Goal: Task Accomplishment & Management: Manage account settings

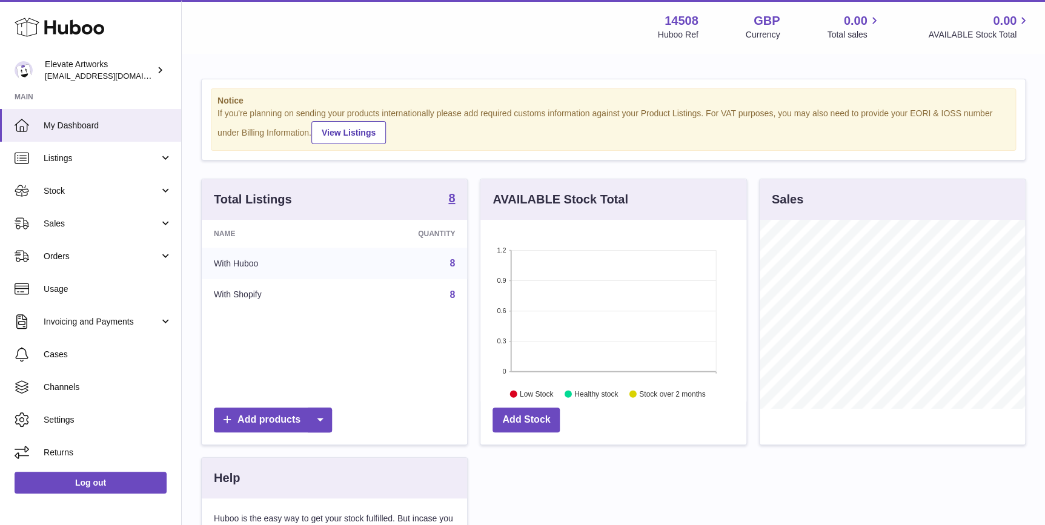
scroll to position [188, 265]
click at [115, 162] on span "Listings" at bounding box center [102, 159] width 116 height 12
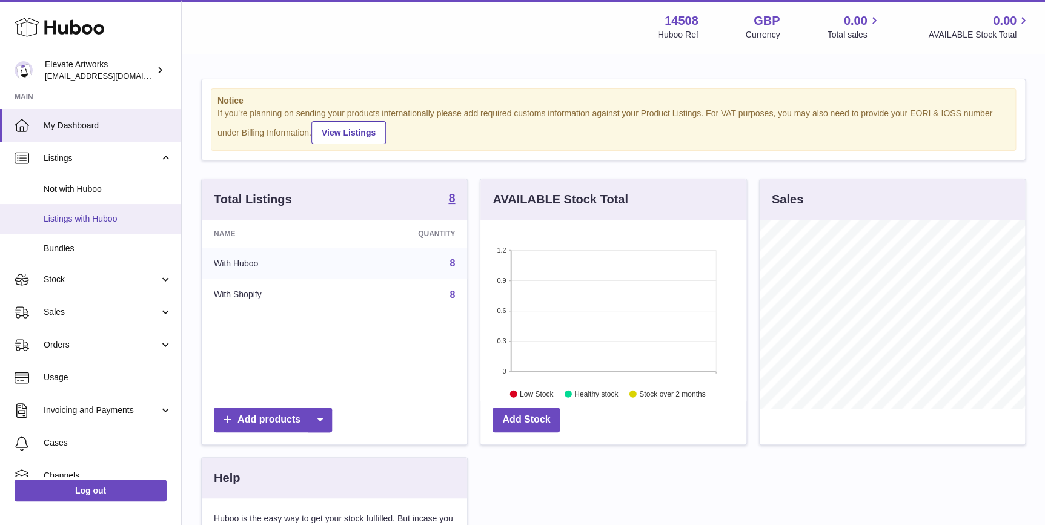
click at [115, 218] on span "Listings with Huboo" at bounding box center [108, 219] width 128 height 12
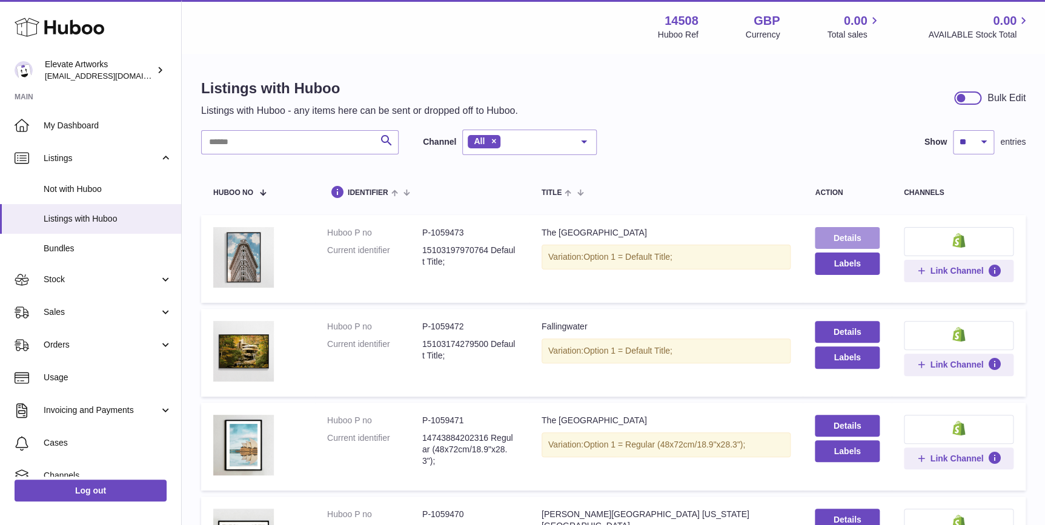
click at [848, 233] on link "Details" at bounding box center [847, 238] width 64 height 22
click at [865, 323] on link "Details" at bounding box center [847, 332] width 64 height 22
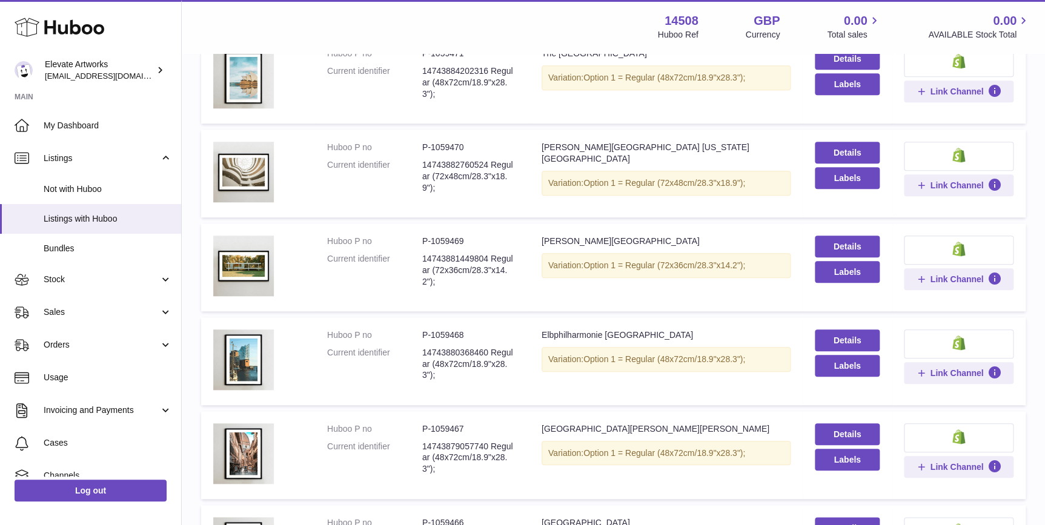
scroll to position [538, 0]
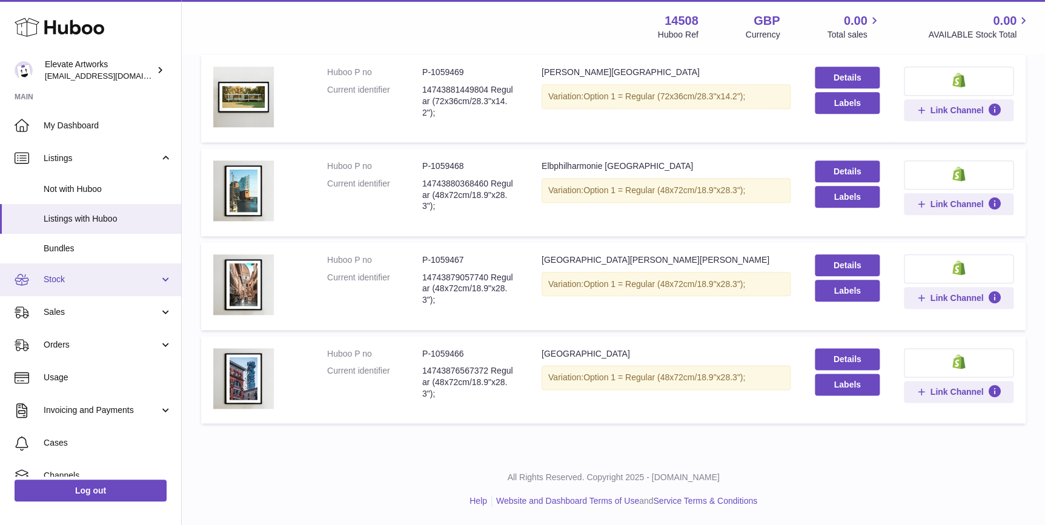
click at [99, 287] on link "Stock" at bounding box center [90, 280] width 181 height 33
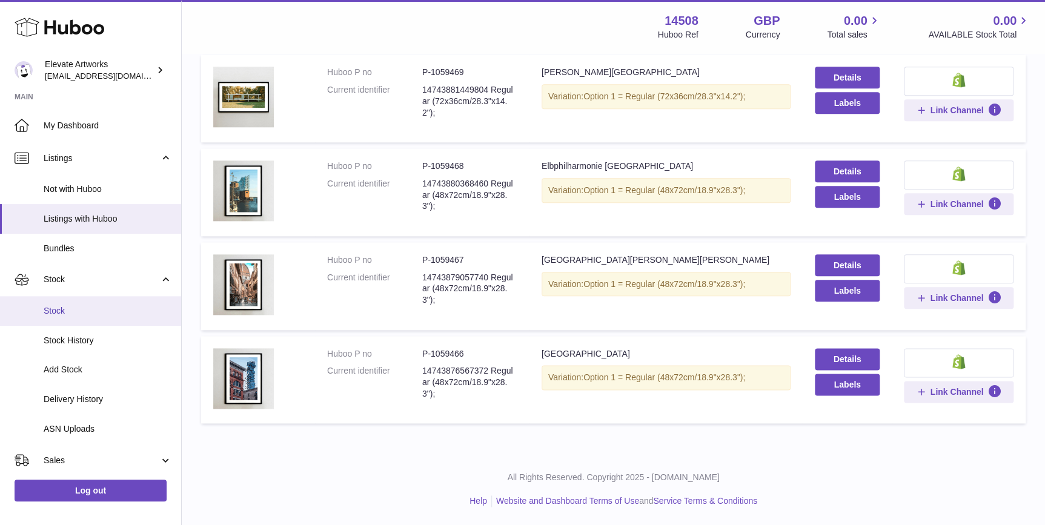
click at [110, 311] on span "Stock" at bounding box center [108, 311] width 128 height 12
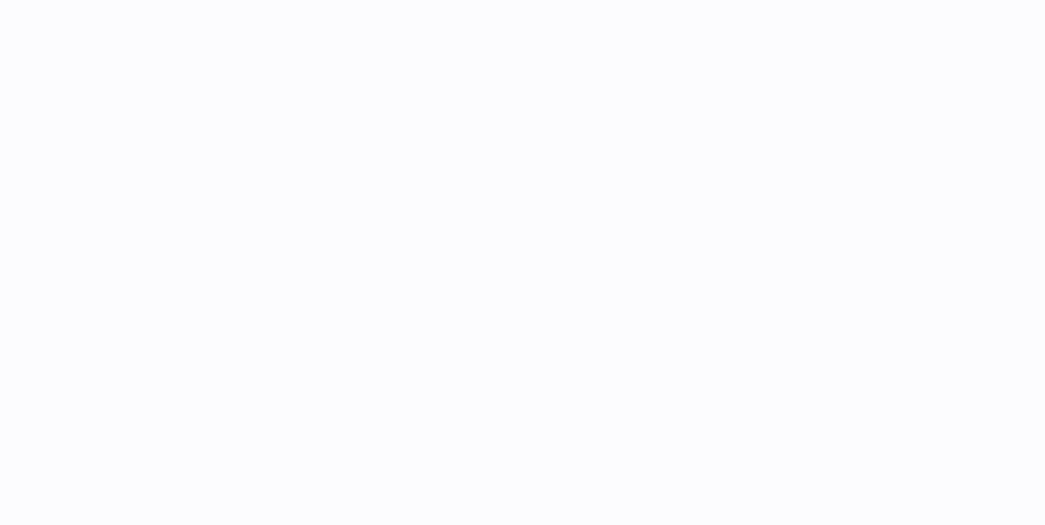
select select
select select "****"
select select
select select "****"
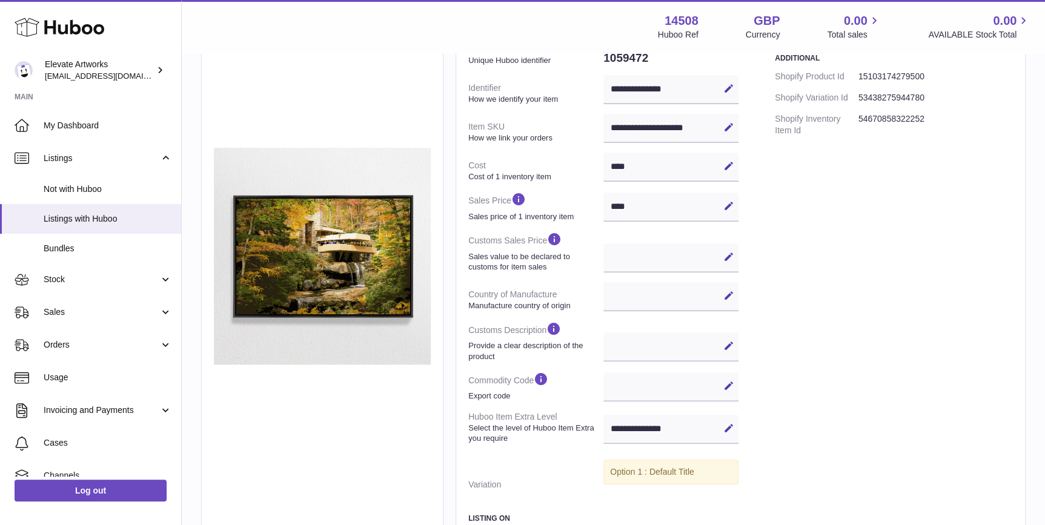
scroll to position [275, 0]
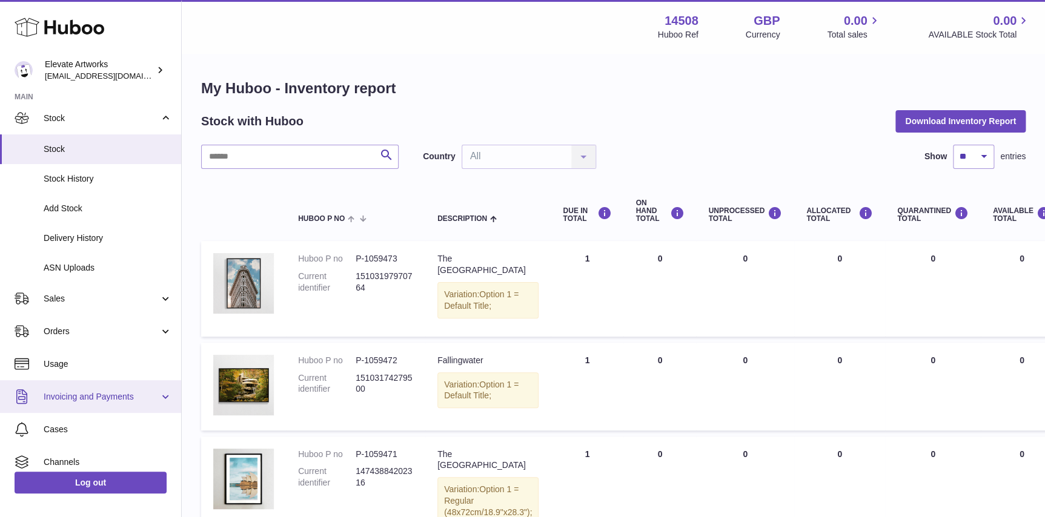
scroll to position [139, 0]
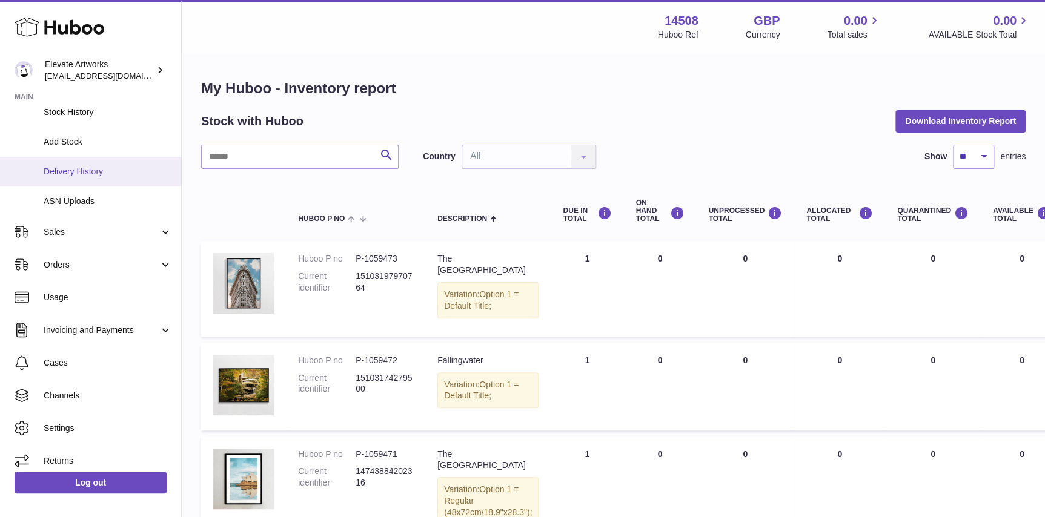
click at [101, 179] on link "Delivery History" at bounding box center [90, 172] width 181 height 30
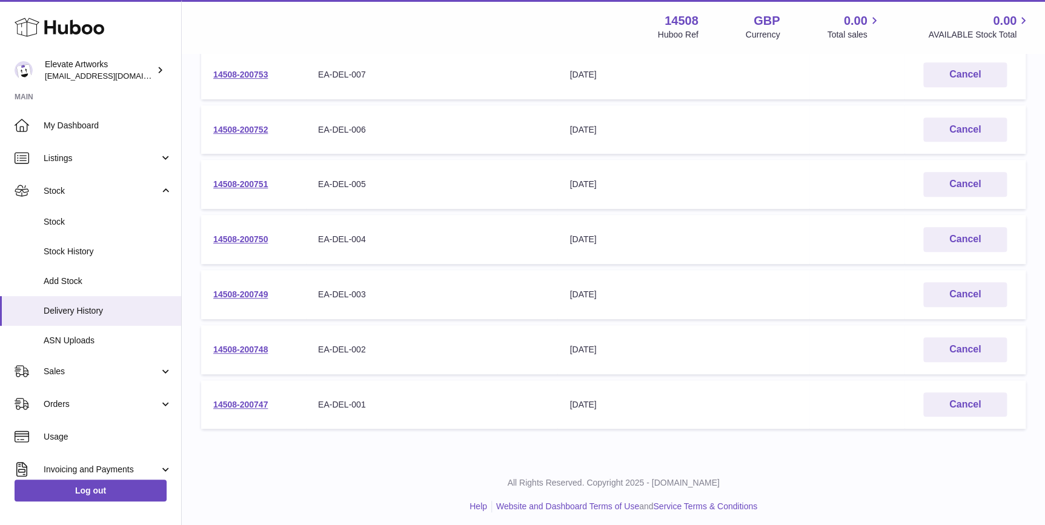
scroll to position [250, 0]
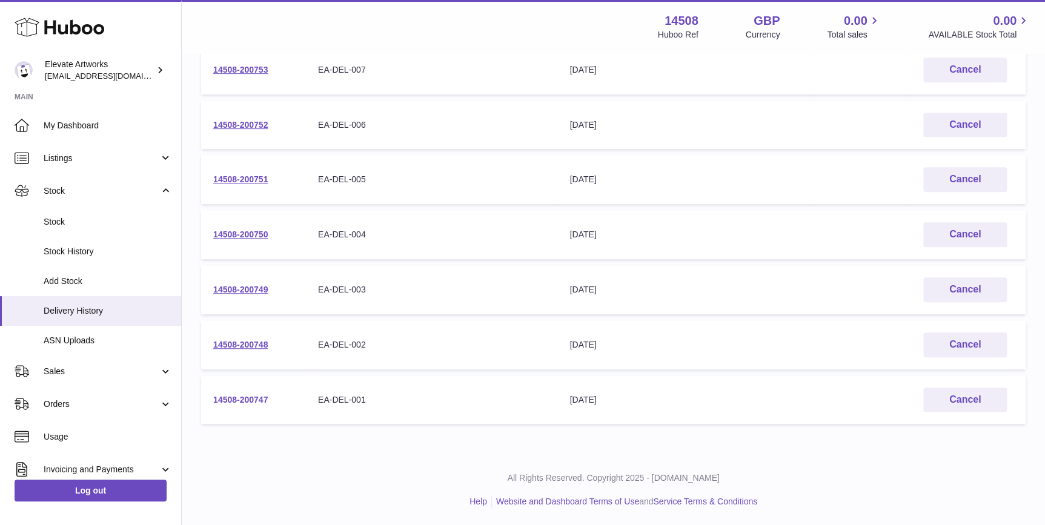
click at [251, 400] on link "14508-200747" at bounding box center [240, 400] width 55 height 10
click at [256, 338] on td "14508-200748" at bounding box center [253, 345] width 105 height 49
drag, startPoint x: 256, startPoint y: 338, endPoint x: 254, endPoint y: 355, distance: 17.6
click at [254, 355] on td "14508-200748" at bounding box center [253, 345] width 105 height 49
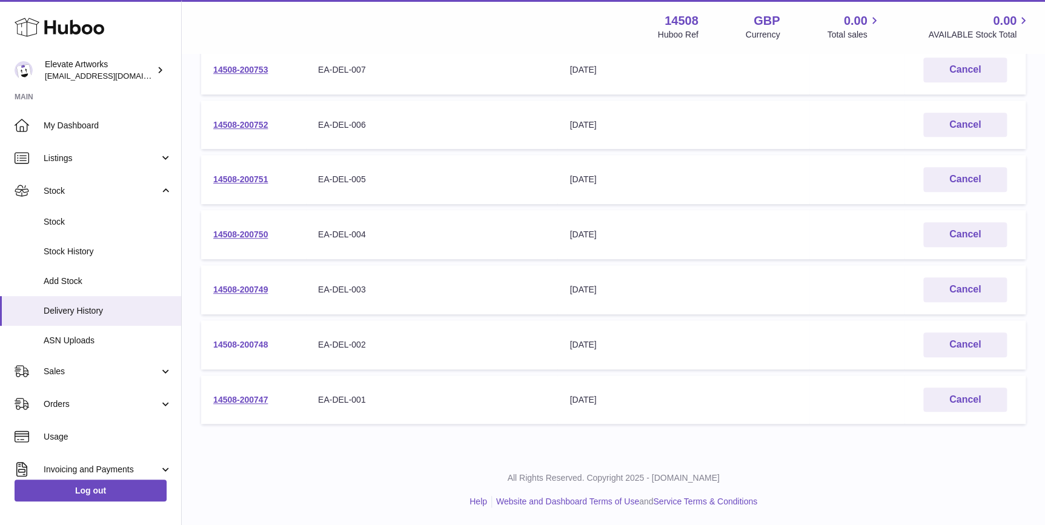
click at [256, 342] on link "14508-200748" at bounding box center [240, 345] width 55 height 10
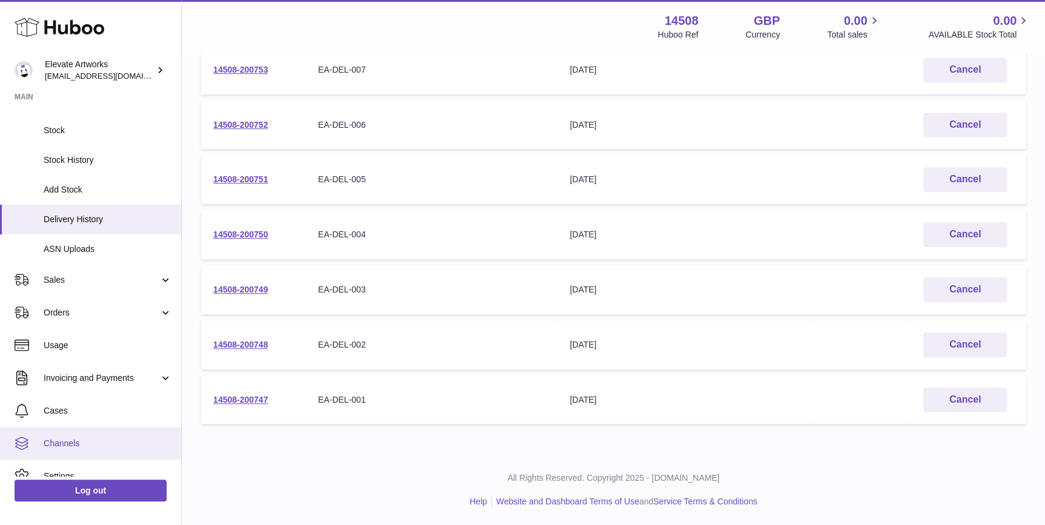
click at [113, 438] on span "Channels" at bounding box center [108, 444] width 128 height 12
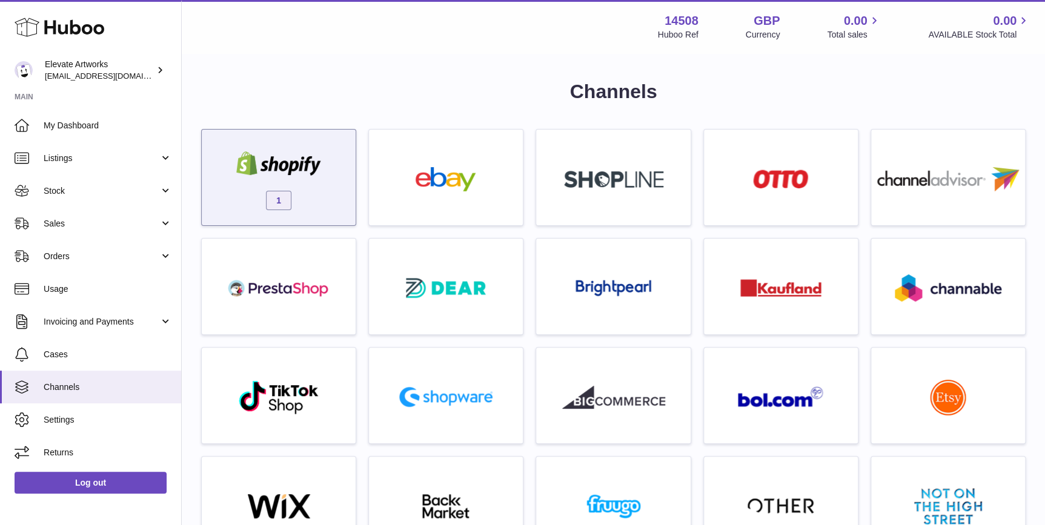
click at [308, 181] on div "1" at bounding box center [279, 181] width 142 height 78
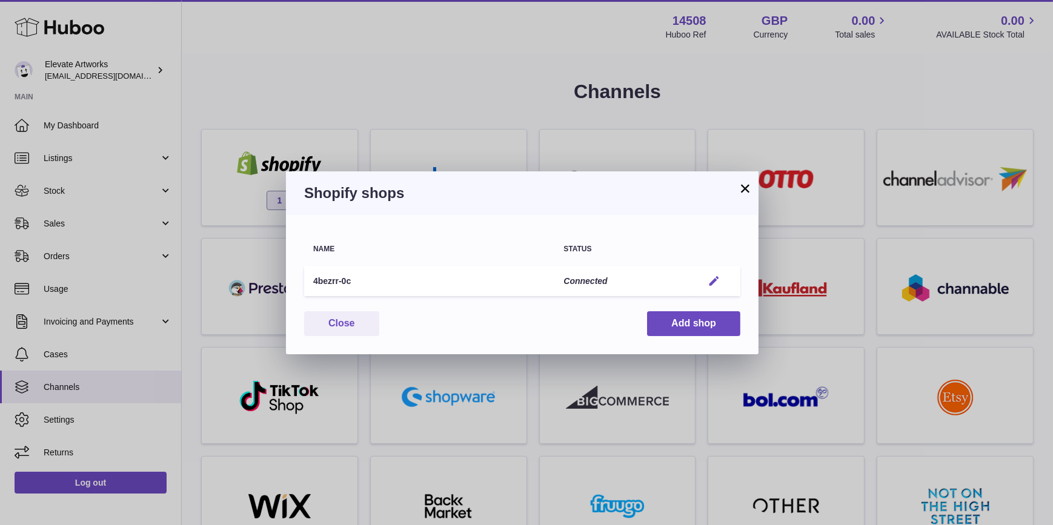
click at [721, 278] on button "Edit" at bounding box center [714, 281] width 22 height 13
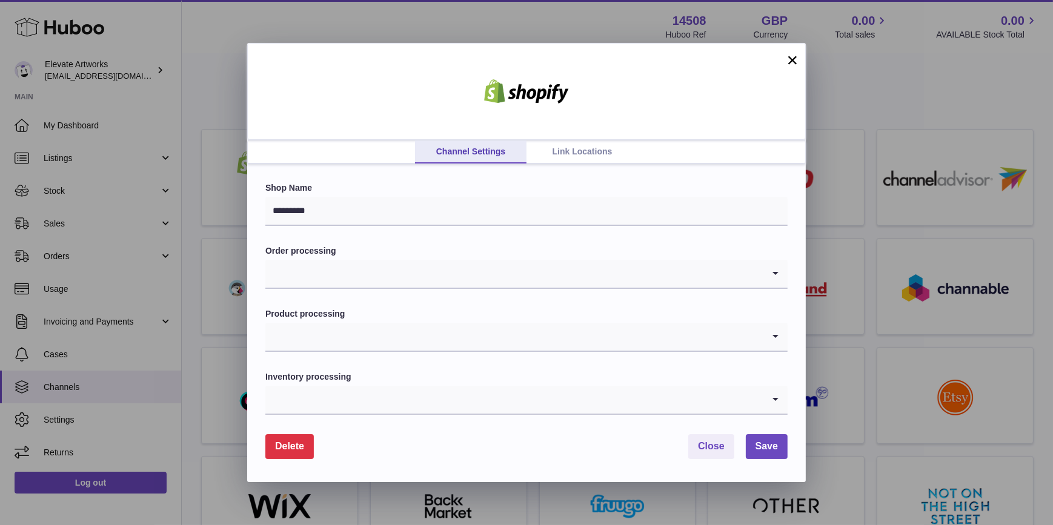
click at [437, 280] on input "Search for option" at bounding box center [514, 274] width 498 height 28
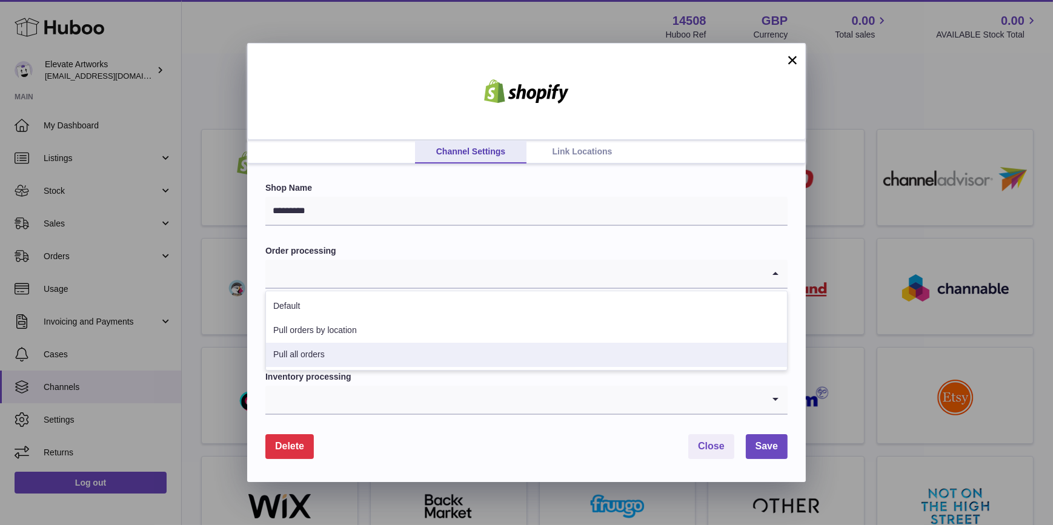
click at [370, 347] on li "Pull all orders" at bounding box center [526, 355] width 521 height 24
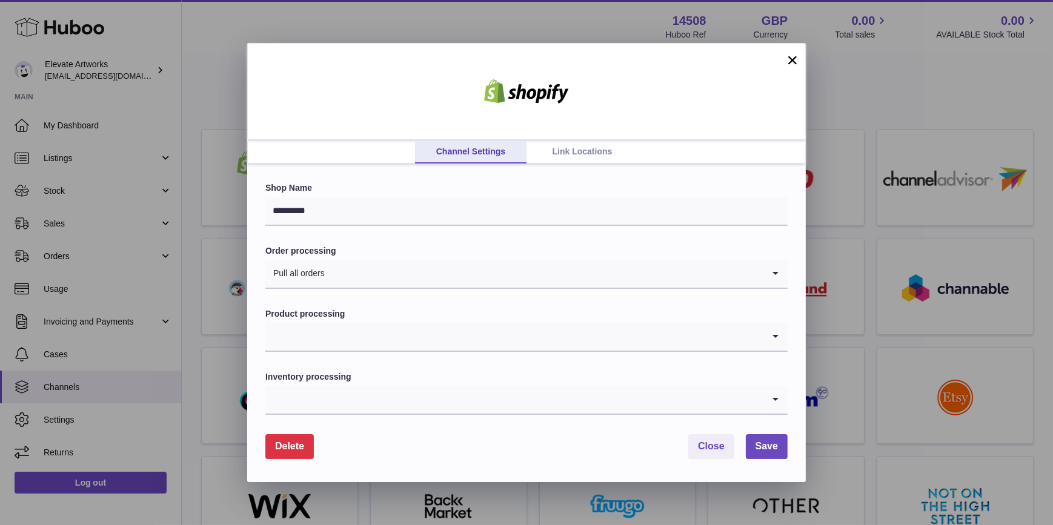
click at [371, 323] on input "Search for option" at bounding box center [514, 337] width 498 height 28
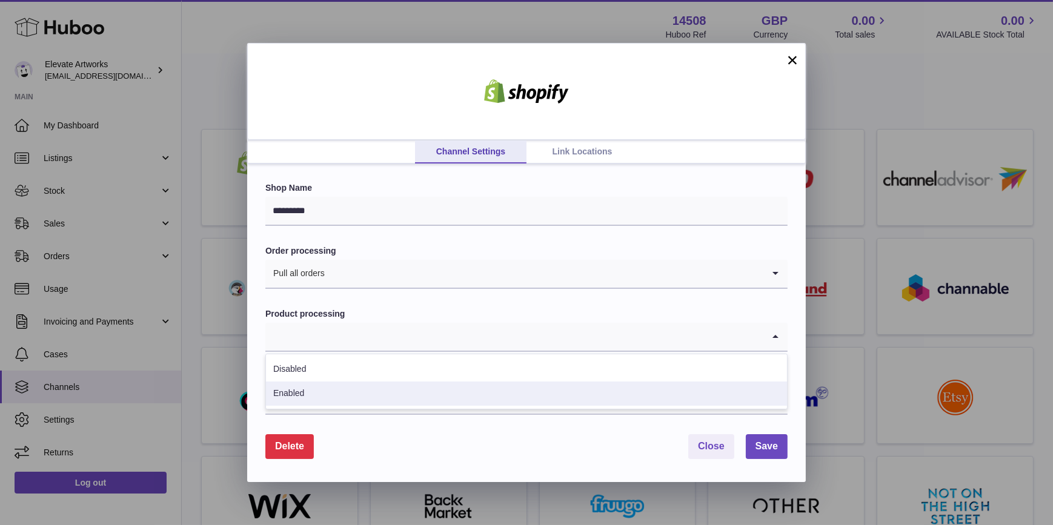
click at [361, 390] on li "Enabled" at bounding box center [526, 394] width 521 height 24
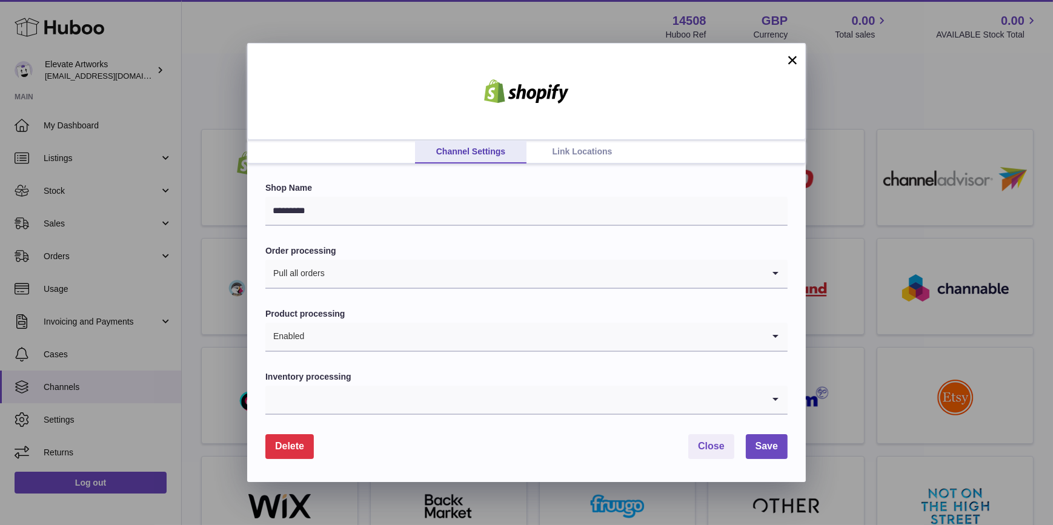
click at [376, 407] on input "Search for option" at bounding box center [514, 400] width 498 height 28
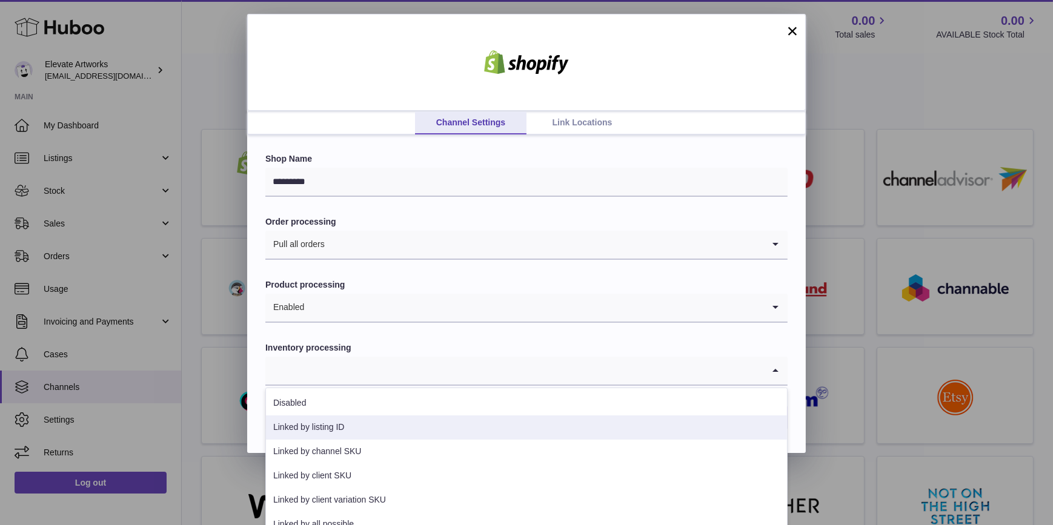
scroll to position [43, 0]
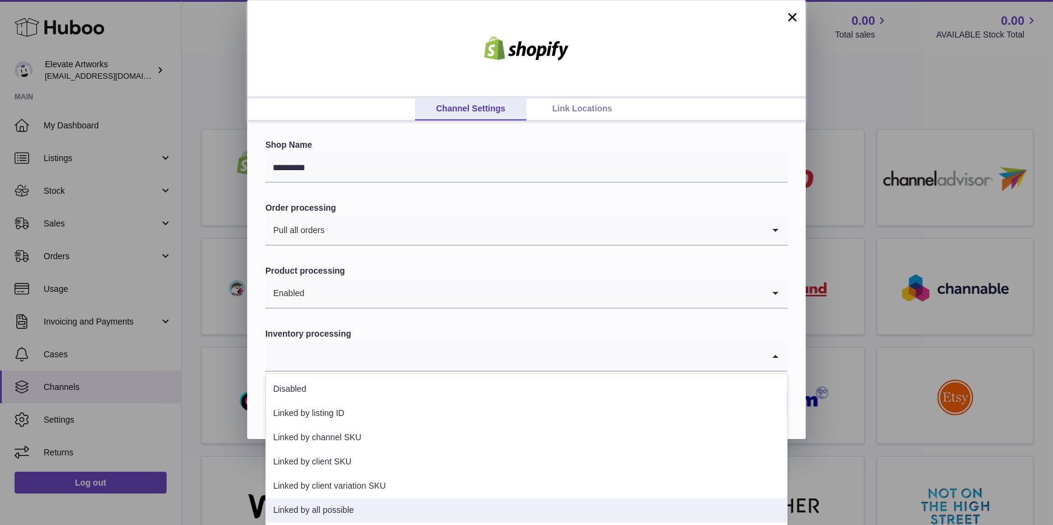
click at [358, 507] on li "Linked by all possible" at bounding box center [526, 511] width 521 height 24
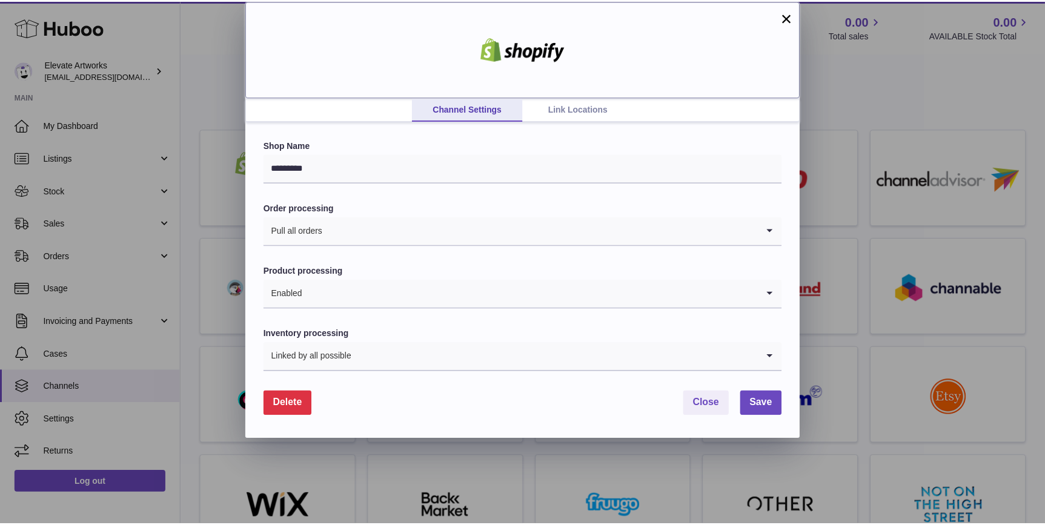
scroll to position [0, 0]
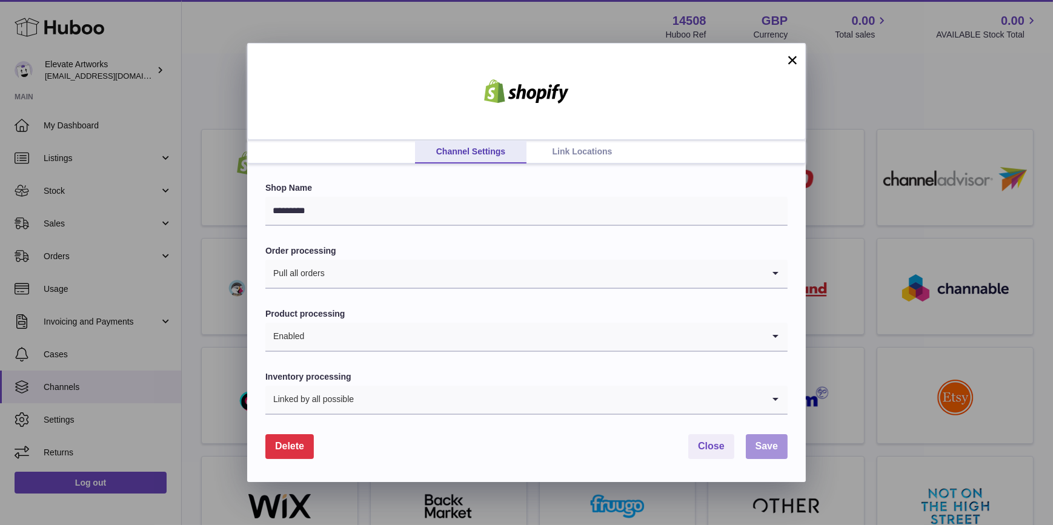
click at [767, 444] on span "Save" at bounding box center [767, 446] width 22 height 10
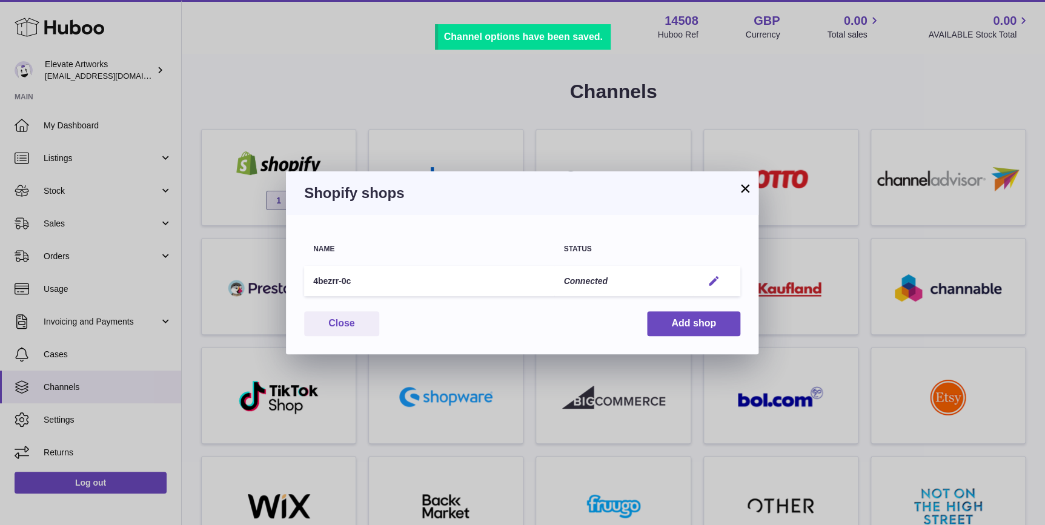
click at [705, 279] on button "Edit" at bounding box center [714, 281] width 22 height 13
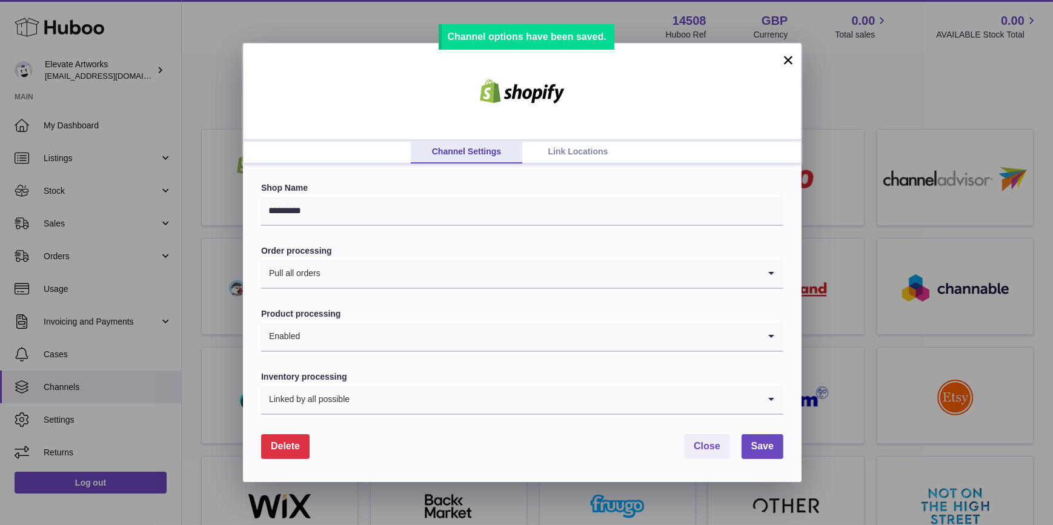
click at [562, 154] on link "Link Locations" at bounding box center [577, 152] width 111 height 23
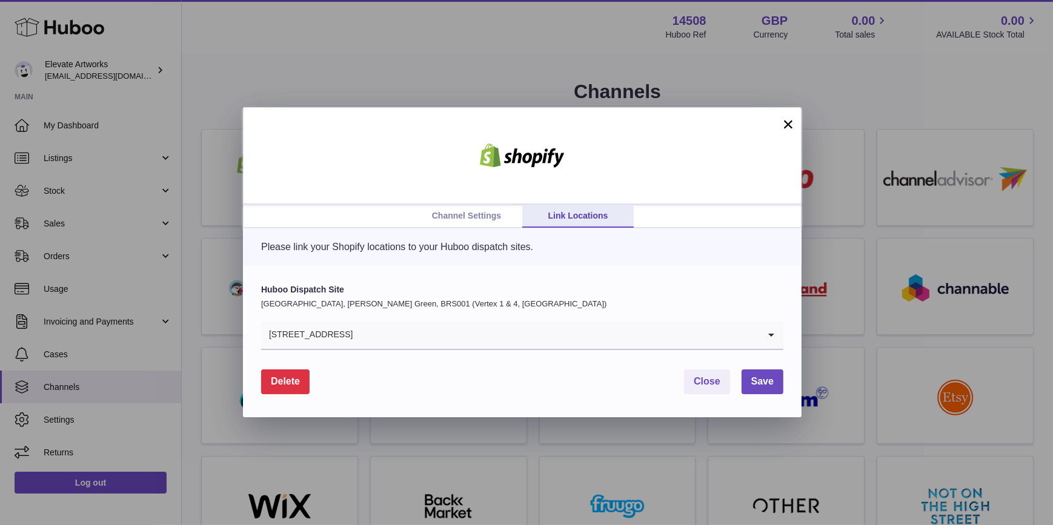
click at [441, 333] on input "Search for option" at bounding box center [556, 335] width 406 height 28
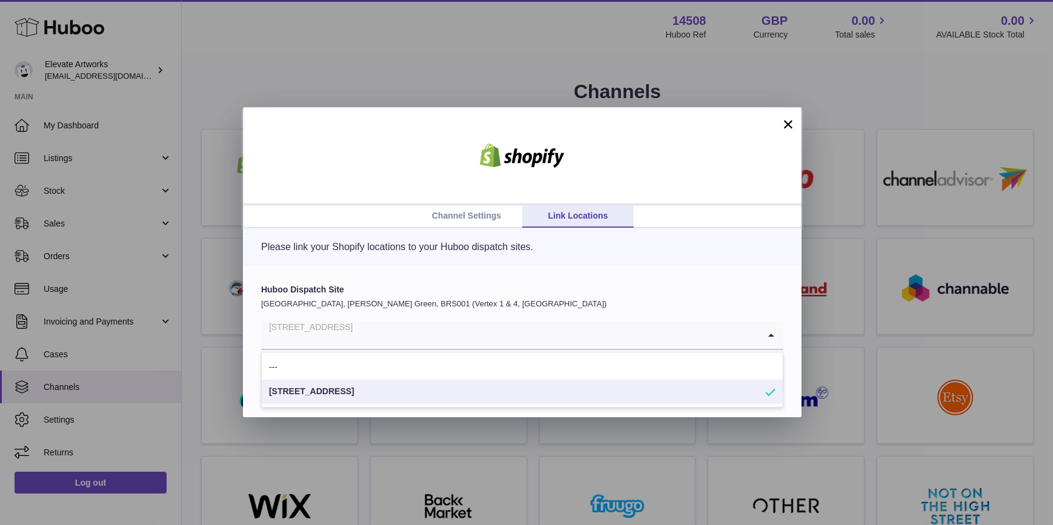
click at [457, 397] on li "1 Clydesdale Road" at bounding box center [522, 392] width 521 height 24
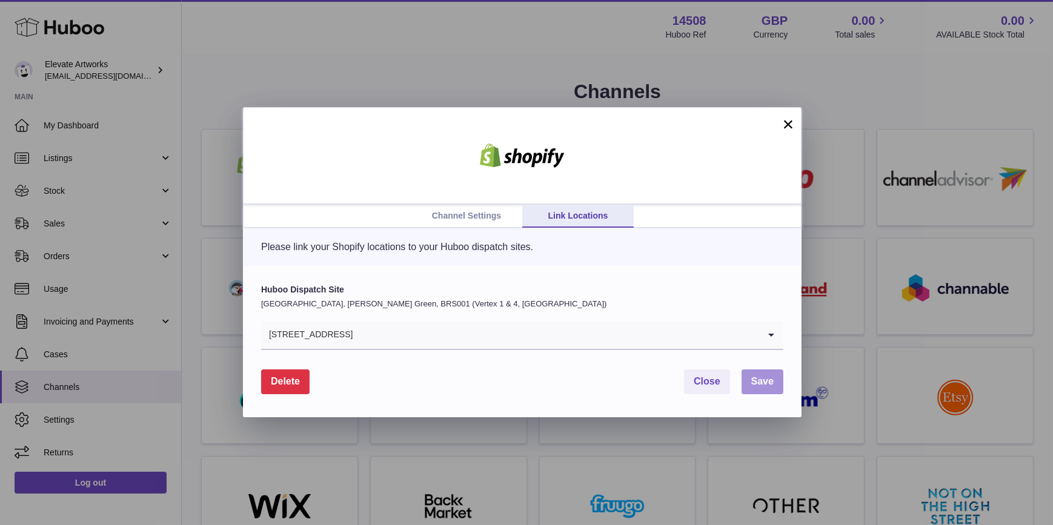
click at [768, 376] on span "Save" at bounding box center [762, 381] width 22 height 10
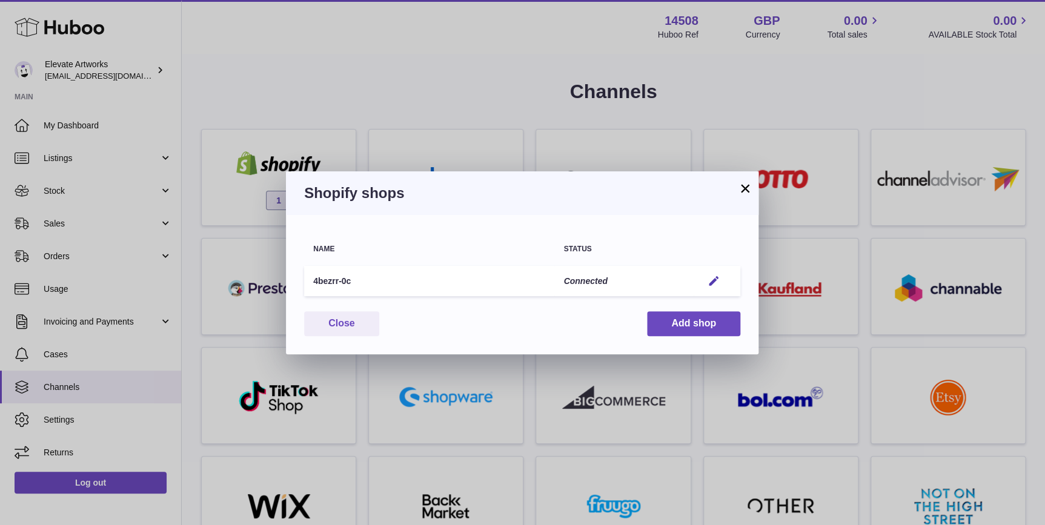
click at [739, 185] on button "×" at bounding box center [745, 188] width 15 height 15
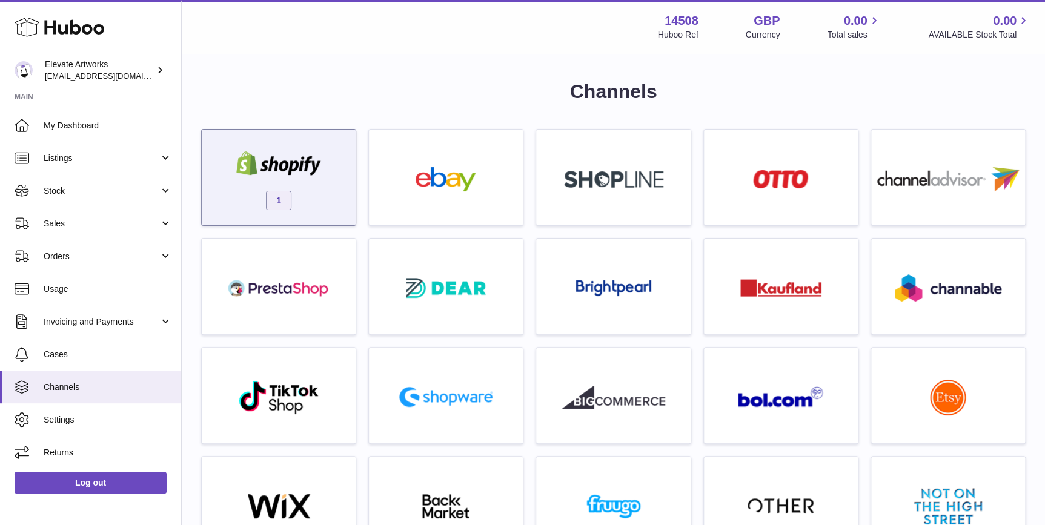
click at [331, 208] on div "1" at bounding box center [279, 181] width 142 height 78
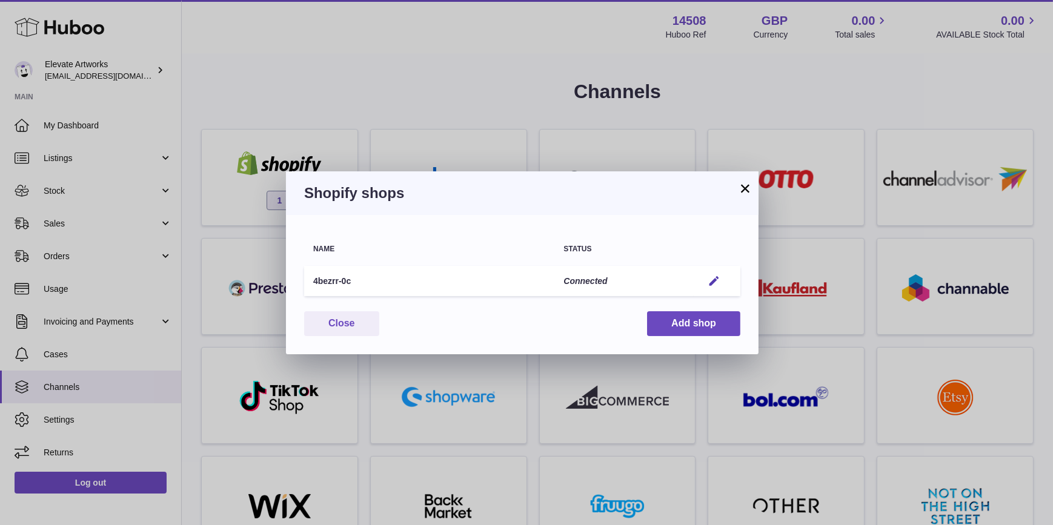
click at [742, 184] on button "×" at bounding box center [745, 188] width 15 height 15
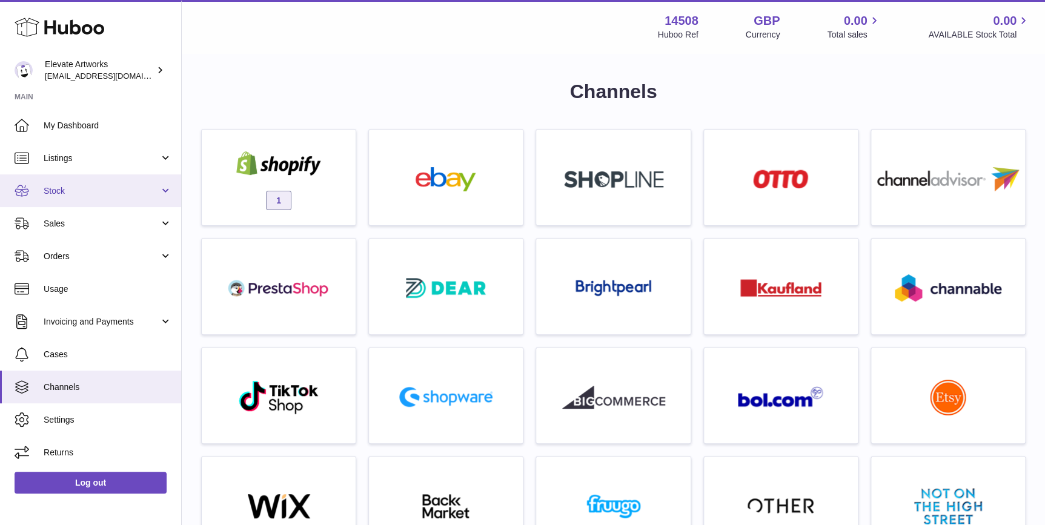
drag, startPoint x: 95, startPoint y: 182, endPoint x: 99, endPoint y: 190, distance: 8.1
click at [95, 182] on link "Stock" at bounding box center [90, 191] width 181 height 33
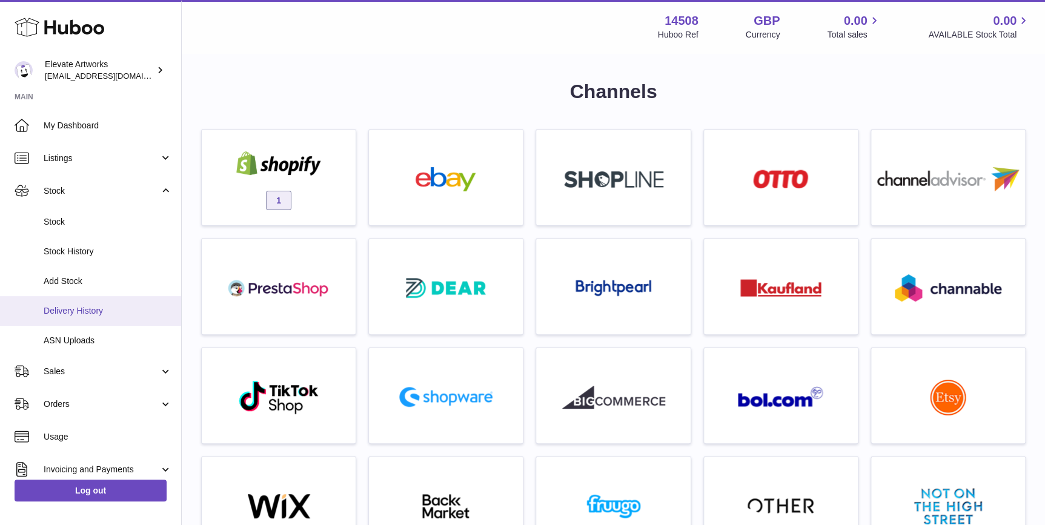
click at [85, 311] on span "Delivery History" at bounding box center [108, 311] width 128 height 12
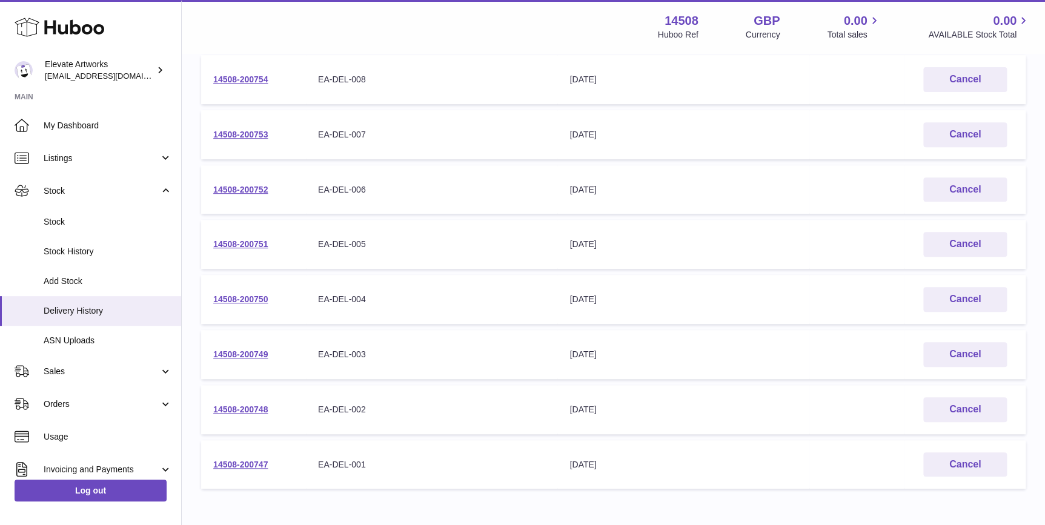
scroll to position [250, 0]
